Goal: Task Accomplishment & Management: Use online tool/utility

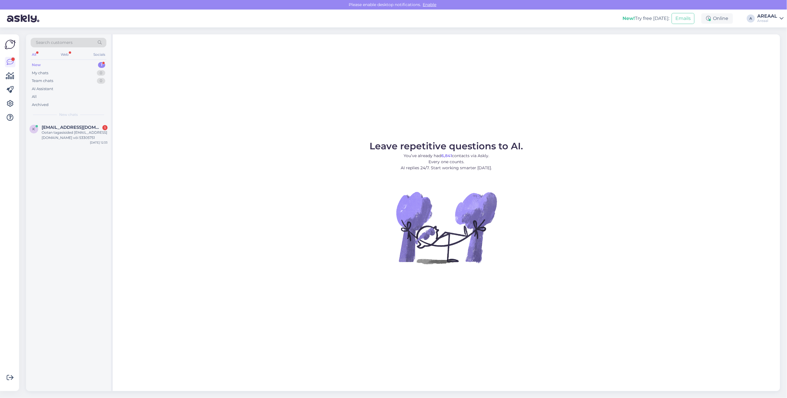
click at [196, 117] on div "Leave repetitive questions to AI. You’ve already had 6,841 contacts via Askly. …" at bounding box center [446, 212] width 667 height 357
click at [194, 116] on div "Leave repetitive questions to AI. You’ve already had 6,841 contacts via Askly. …" at bounding box center [446, 212] width 667 height 357
click at [176, 107] on div "Leave repetitive questions to AI. You’ve already had 6,841 contacts via Askly. …" at bounding box center [446, 212] width 667 height 357
click at [178, 110] on div "Leave repetitive questions to AI. You’ve already had 6,841 contacts via Askly. …" at bounding box center [446, 212] width 667 height 357
click at [640, 65] on div "Leave repetitive questions to AI. You’ve already had 6,841 contacts via Askly. …" at bounding box center [446, 212] width 667 height 357
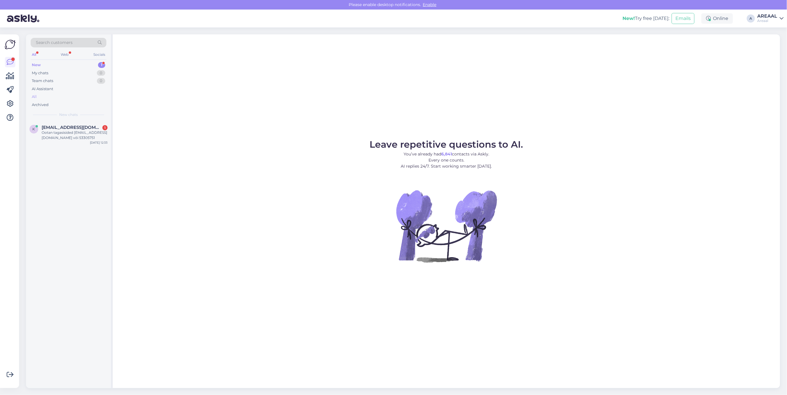
click at [57, 98] on div "All" at bounding box center [69, 97] width 76 height 8
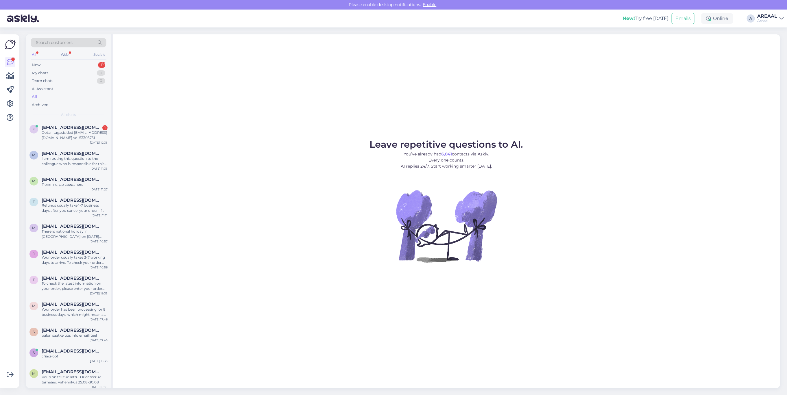
click at [183, 138] on div "Leave repetitive questions to AI. You’ve already had 6,841 contacts via Askly. …" at bounding box center [446, 211] width 667 height 354
click at [608, 125] on div "Leave repetitive questions to AI. You’ve already had 6,841 contacts via Askly. …" at bounding box center [446, 211] width 667 height 354
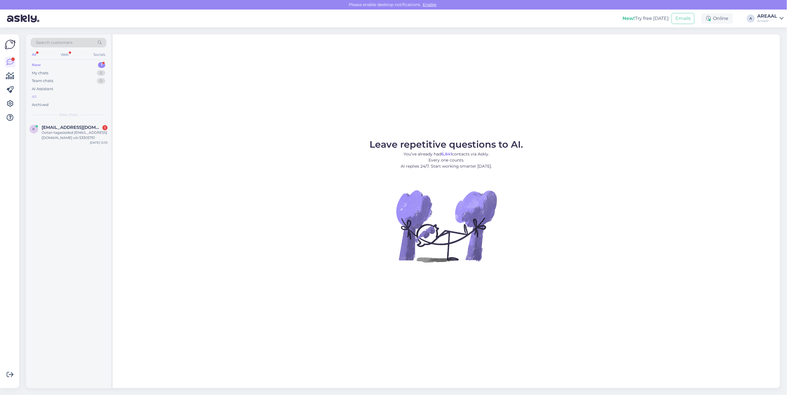
click at [69, 96] on div "All" at bounding box center [69, 97] width 76 height 8
click at [69, 97] on div "All" at bounding box center [69, 97] width 76 height 8
